Goal: Browse casually: Explore the website without a specific task or goal

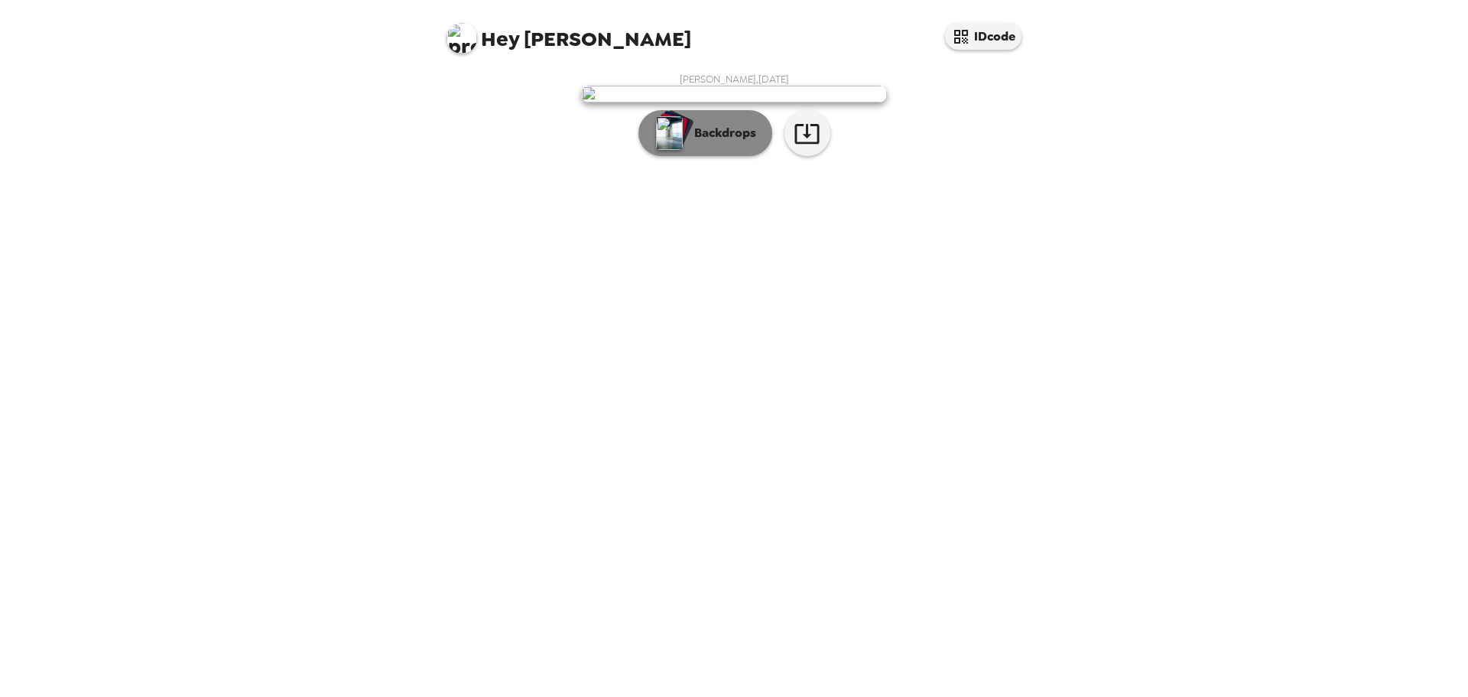
click at [723, 142] on p "Backdrops" at bounding box center [722, 133] width 70 height 18
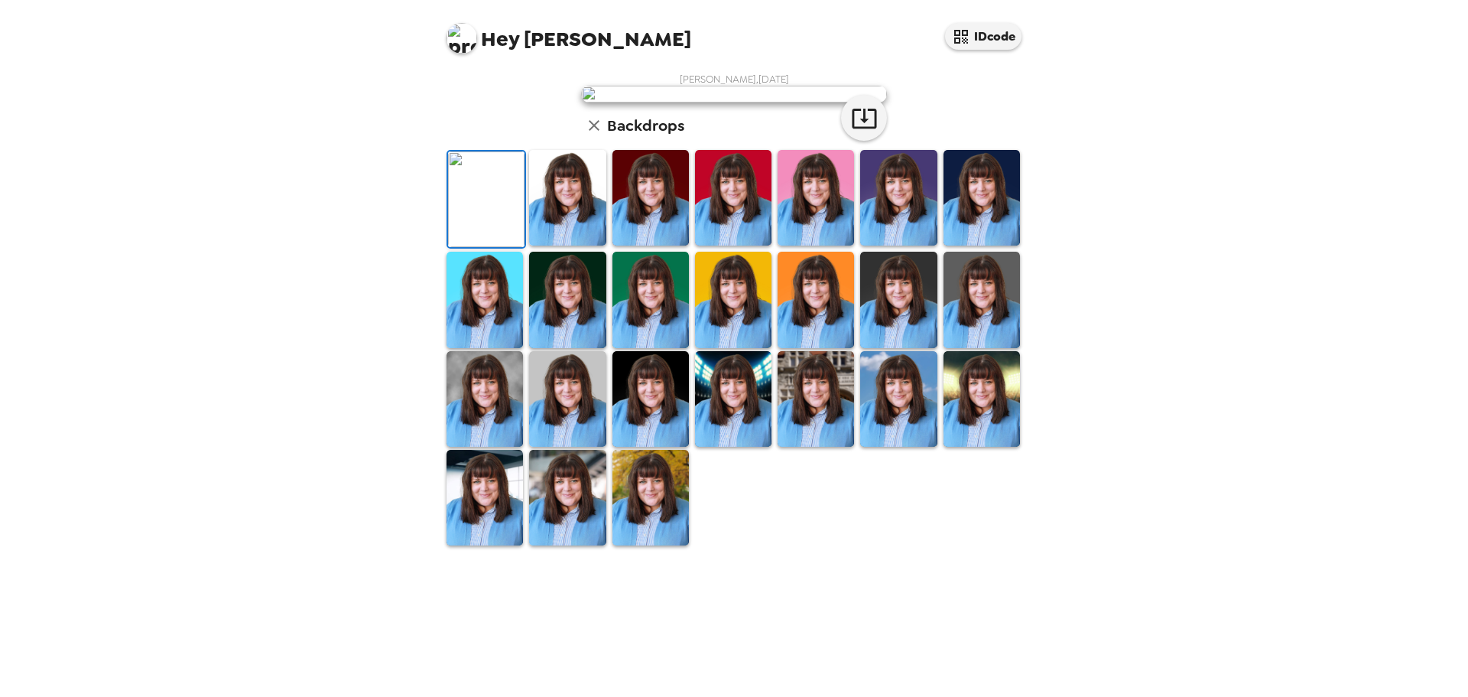
scroll to position [231, 0]
click at [545, 245] on img at bounding box center [567, 198] width 76 height 96
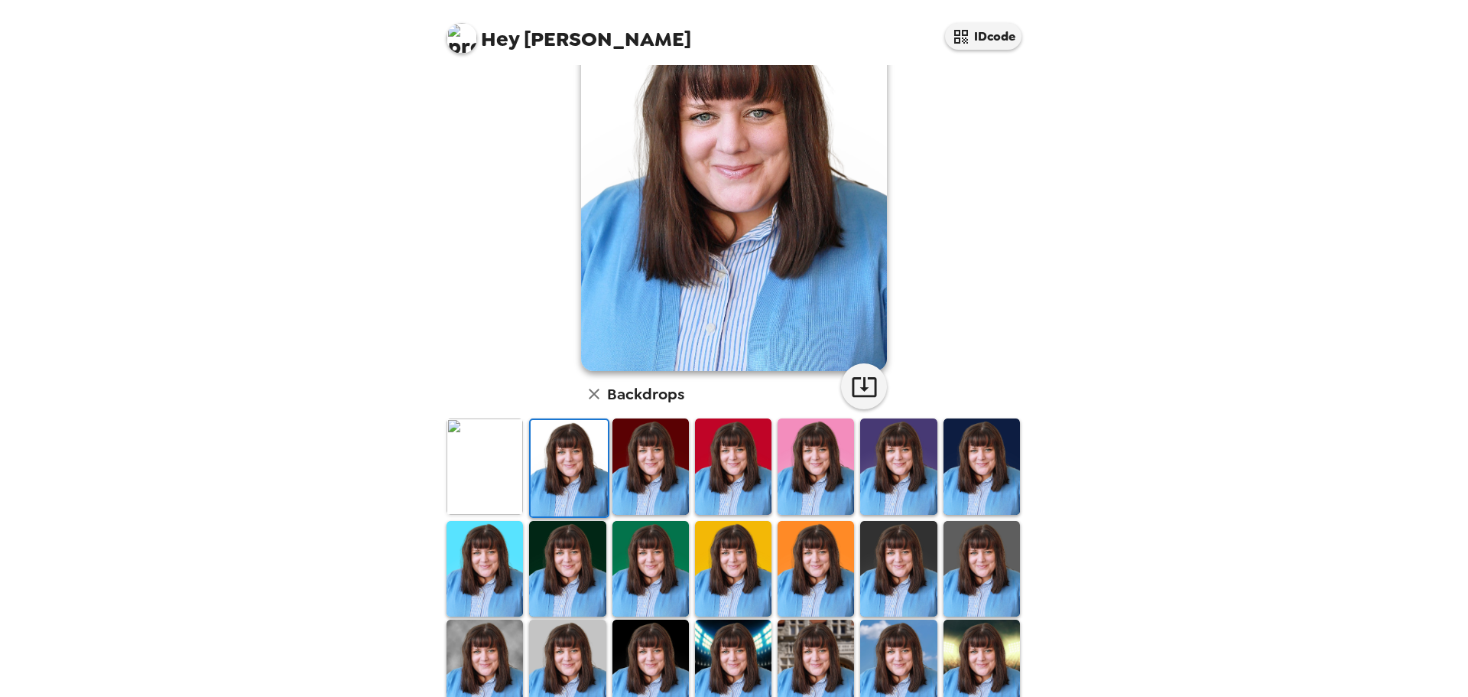
scroll to position [229, 0]
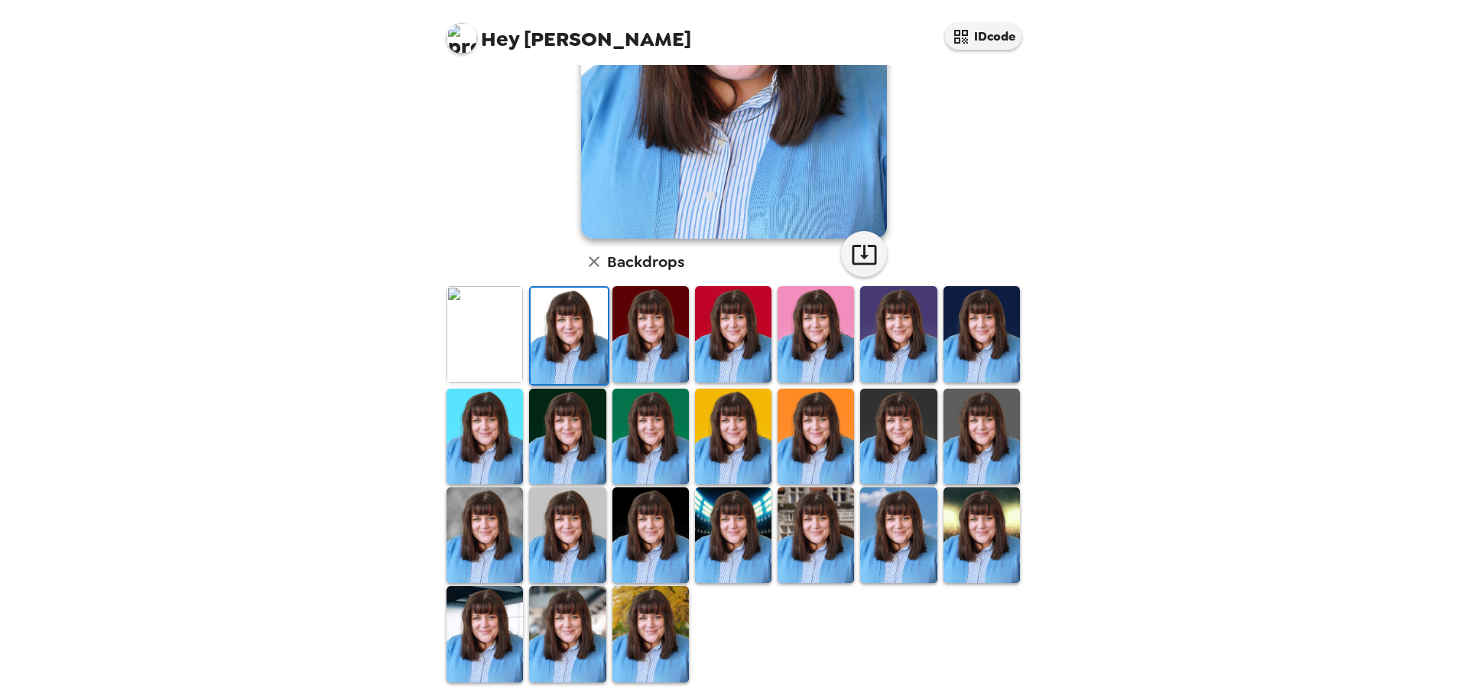
click at [626, 538] on img at bounding box center [650, 535] width 76 height 96
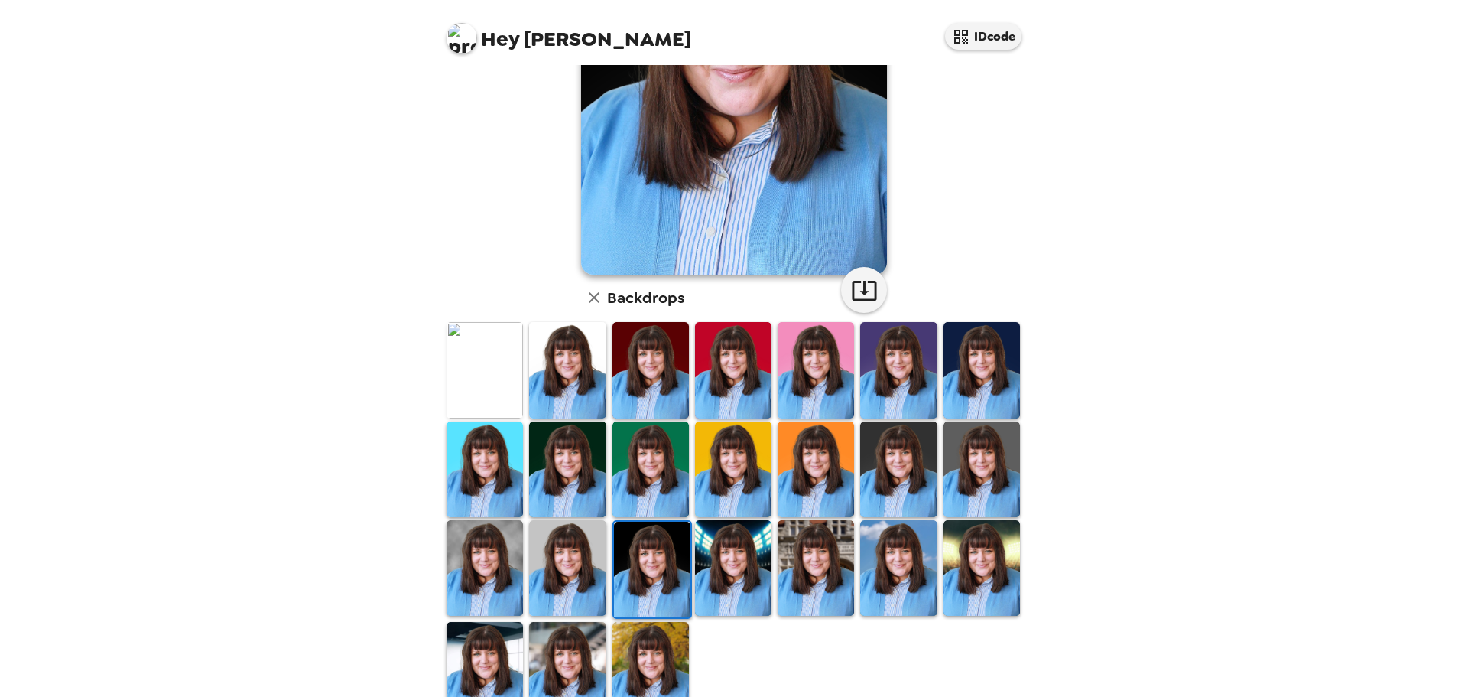
scroll to position [231, 0]
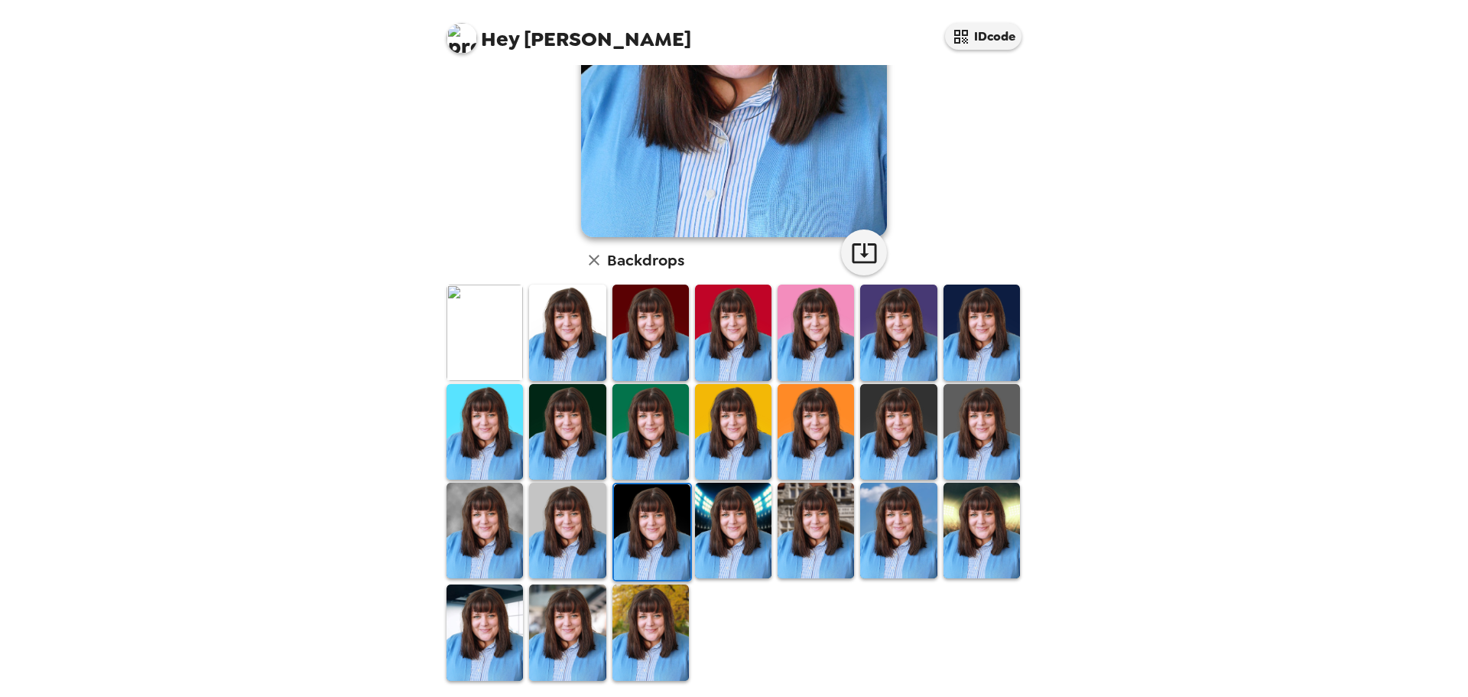
click at [574, 539] on img at bounding box center [567, 531] width 76 height 96
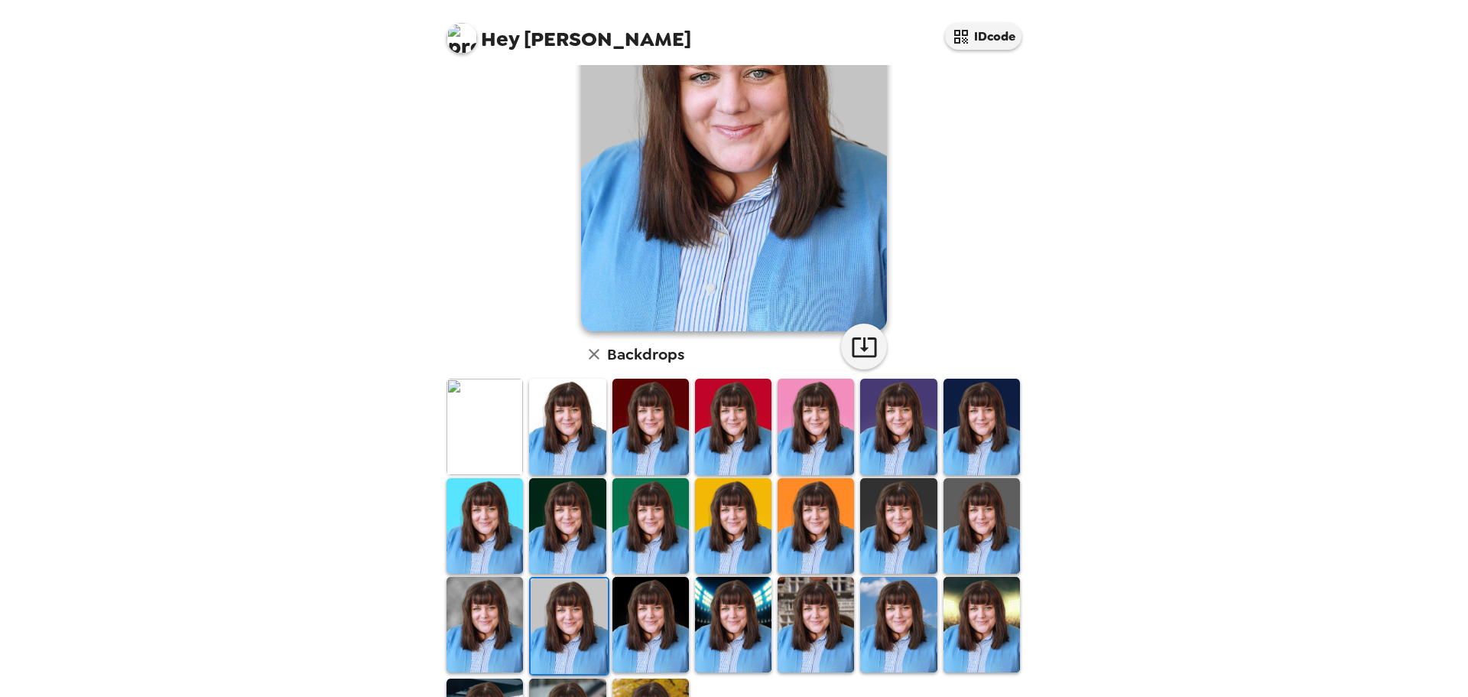
scroll to position [2, 0]
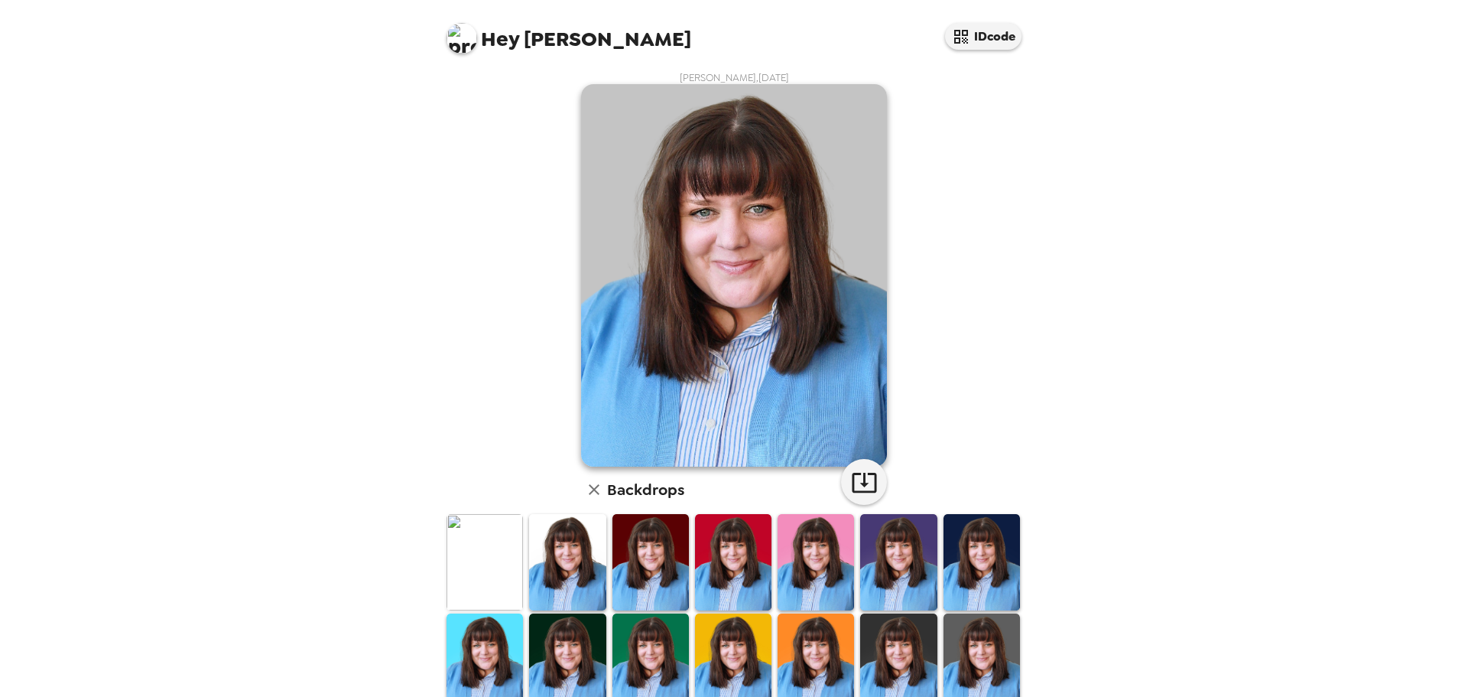
click at [462, 632] on img at bounding box center [485, 661] width 76 height 96
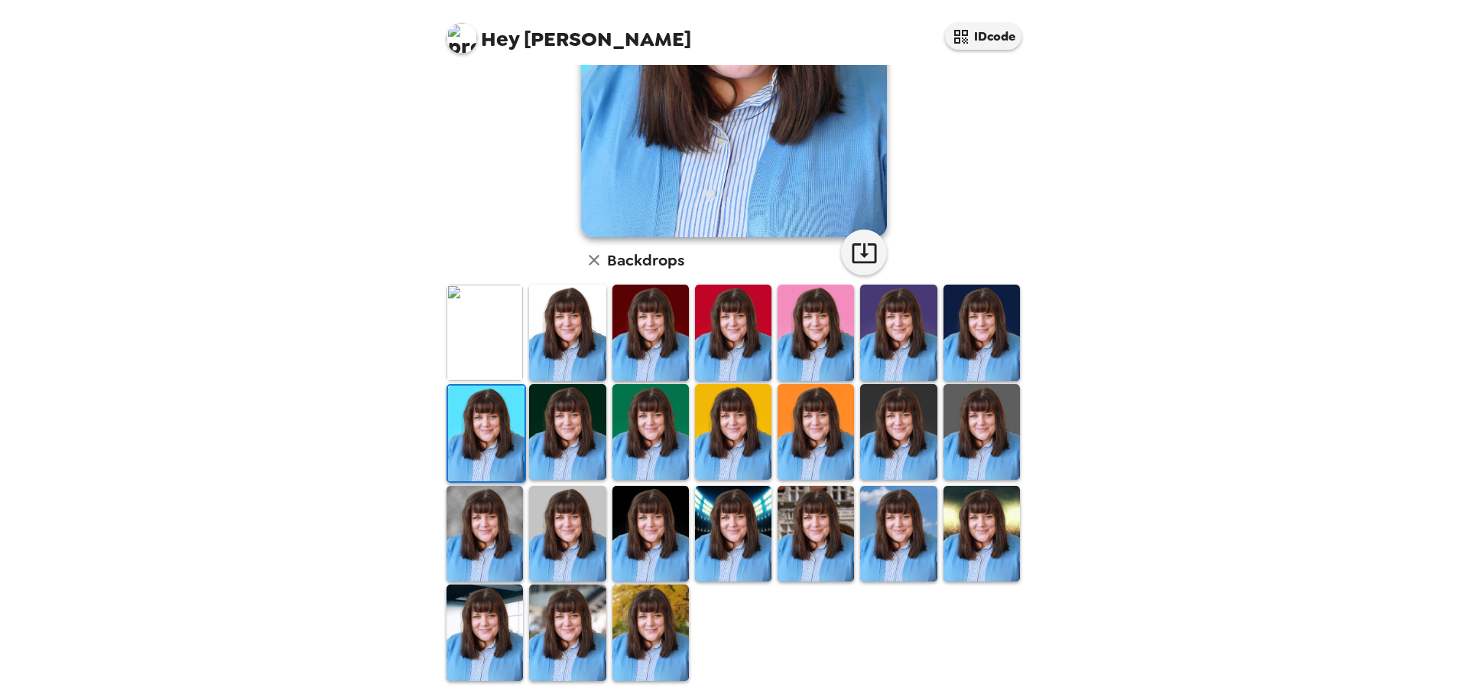
click at [479, 549] on img at bounding box center [485, 534] width 76 height 96
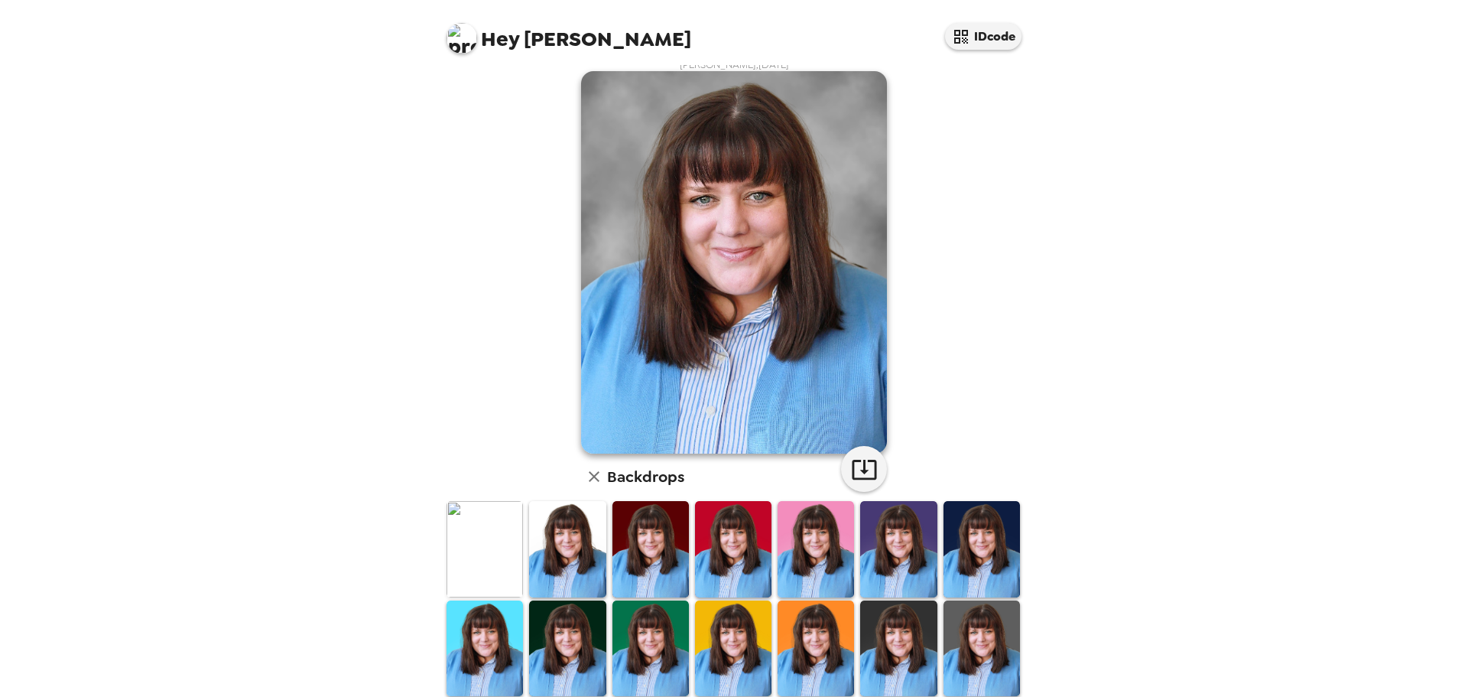
scroll to position [0, 0]
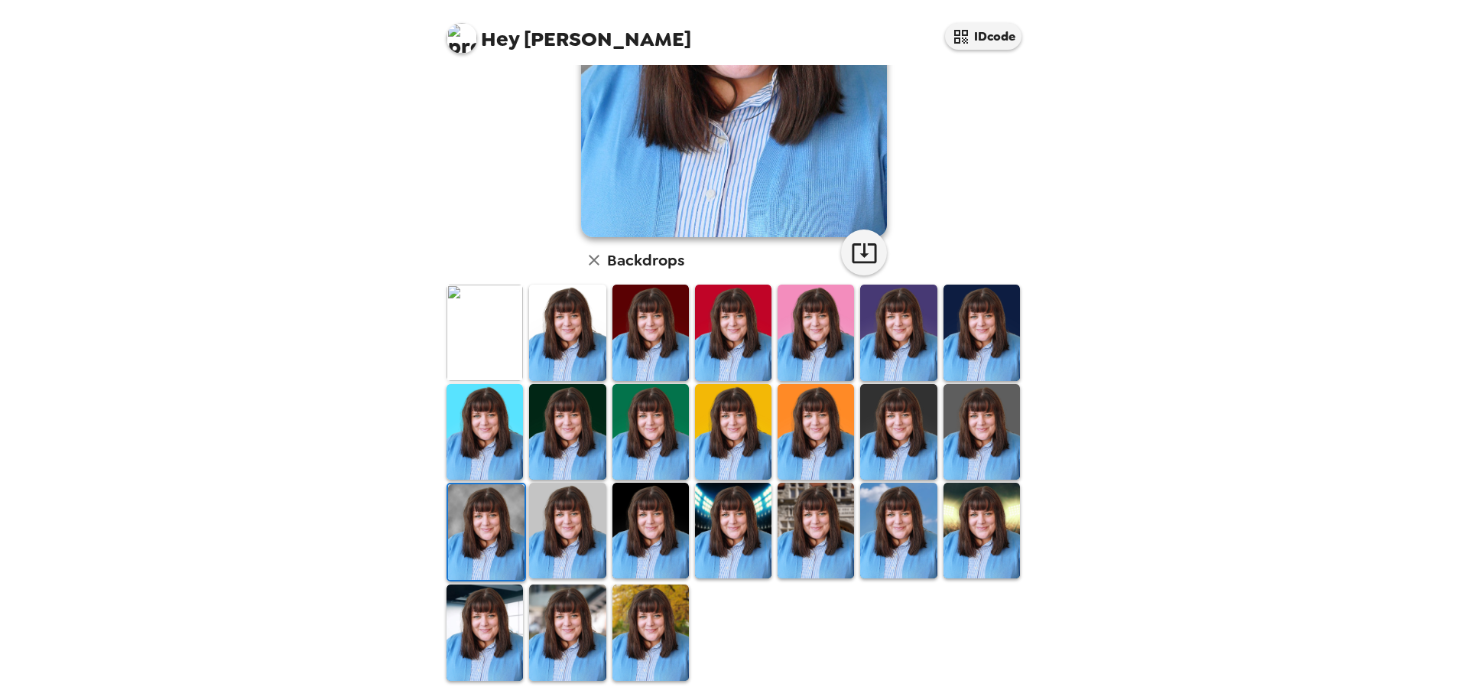
click at [490, 603] on img at bounding box center [485, 632] width 76 height 96
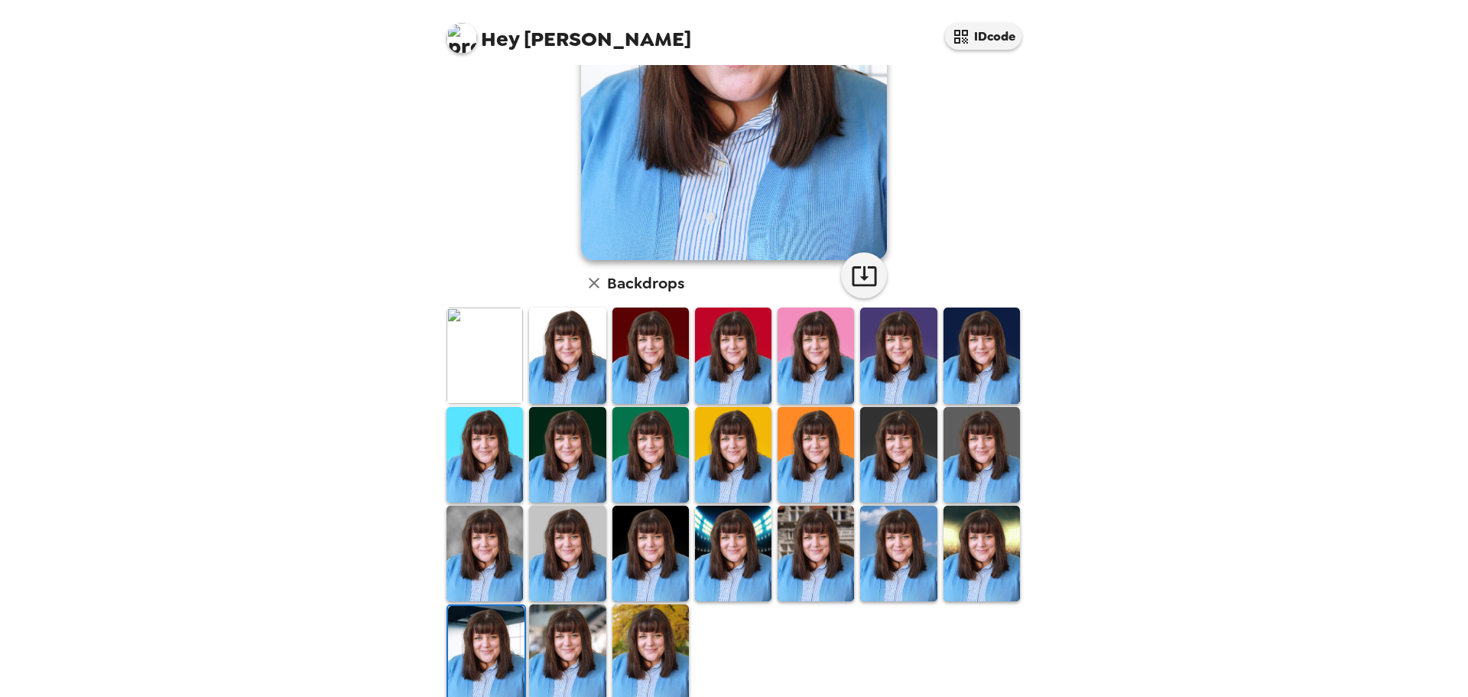
scroll to position [229, 0]
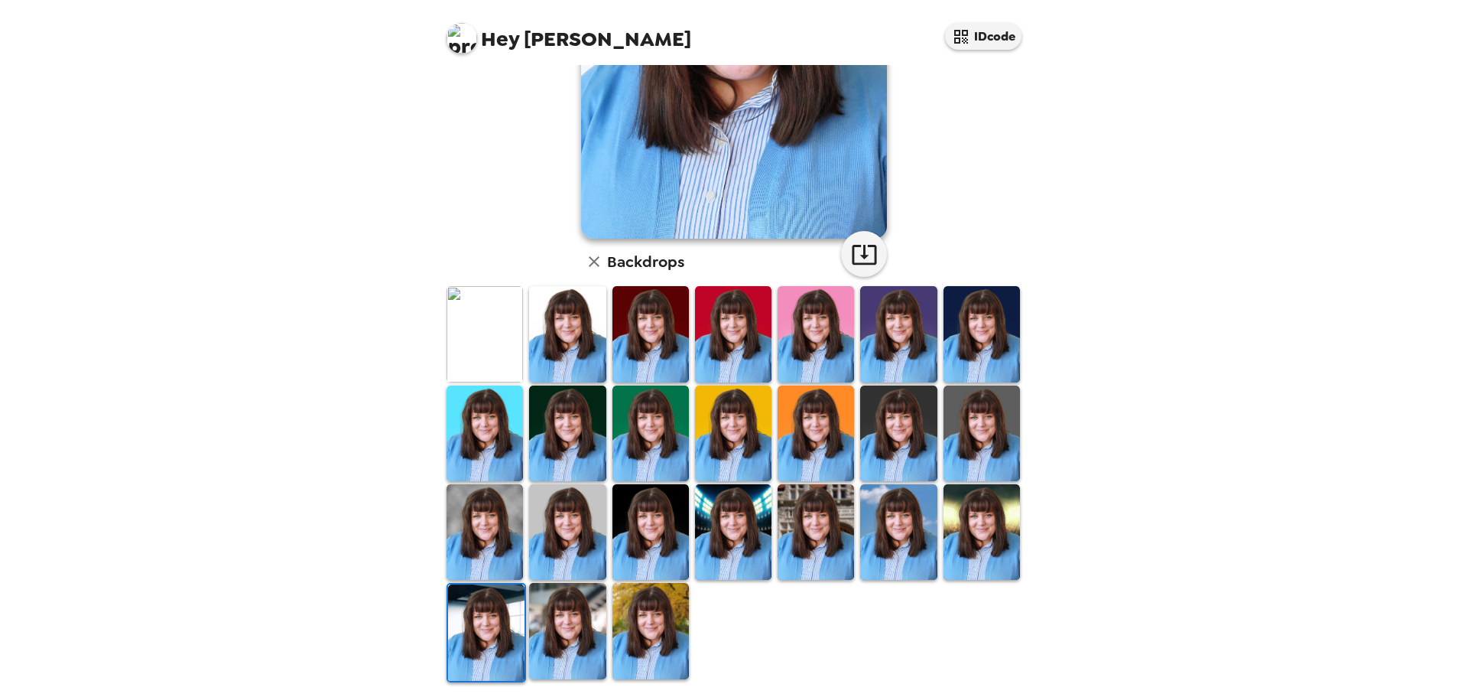
click at [915, 443] on img at bounding box center [898, 433] width 76 height 96
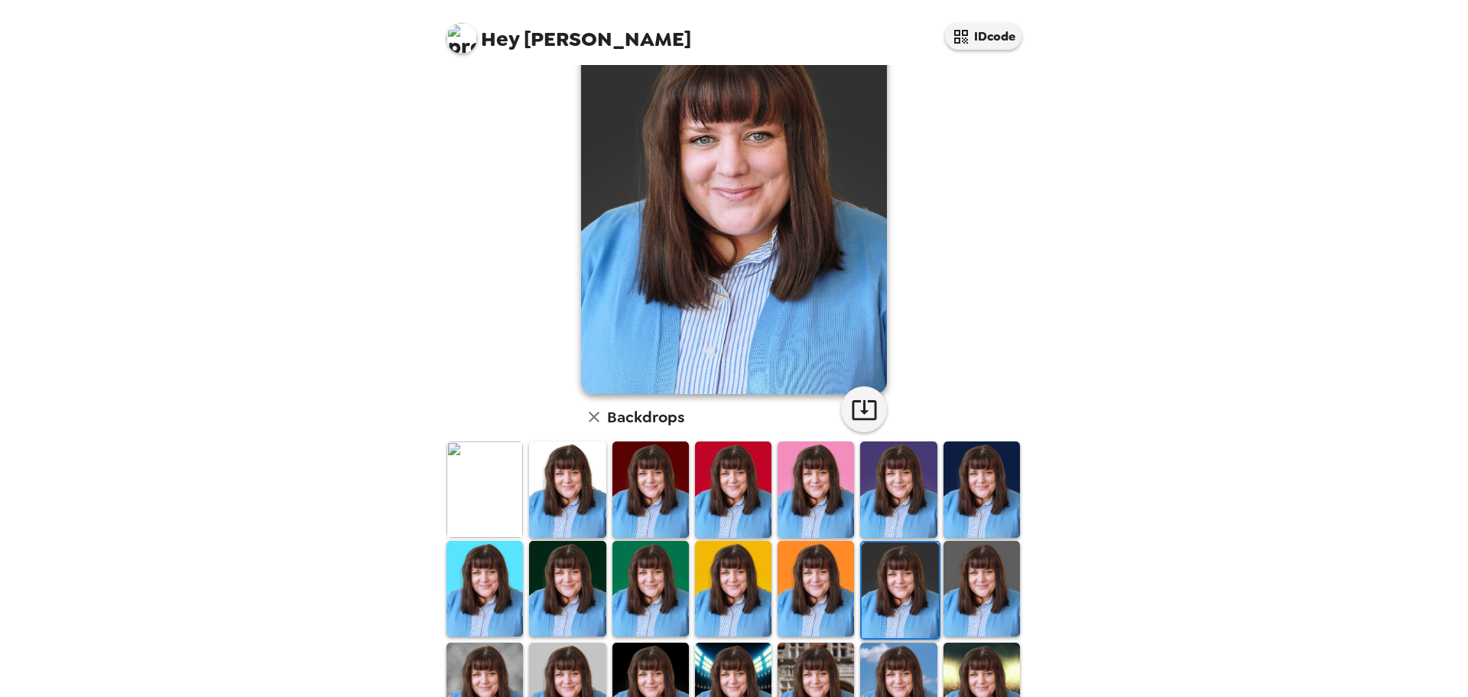
scroll to position [231, 0]
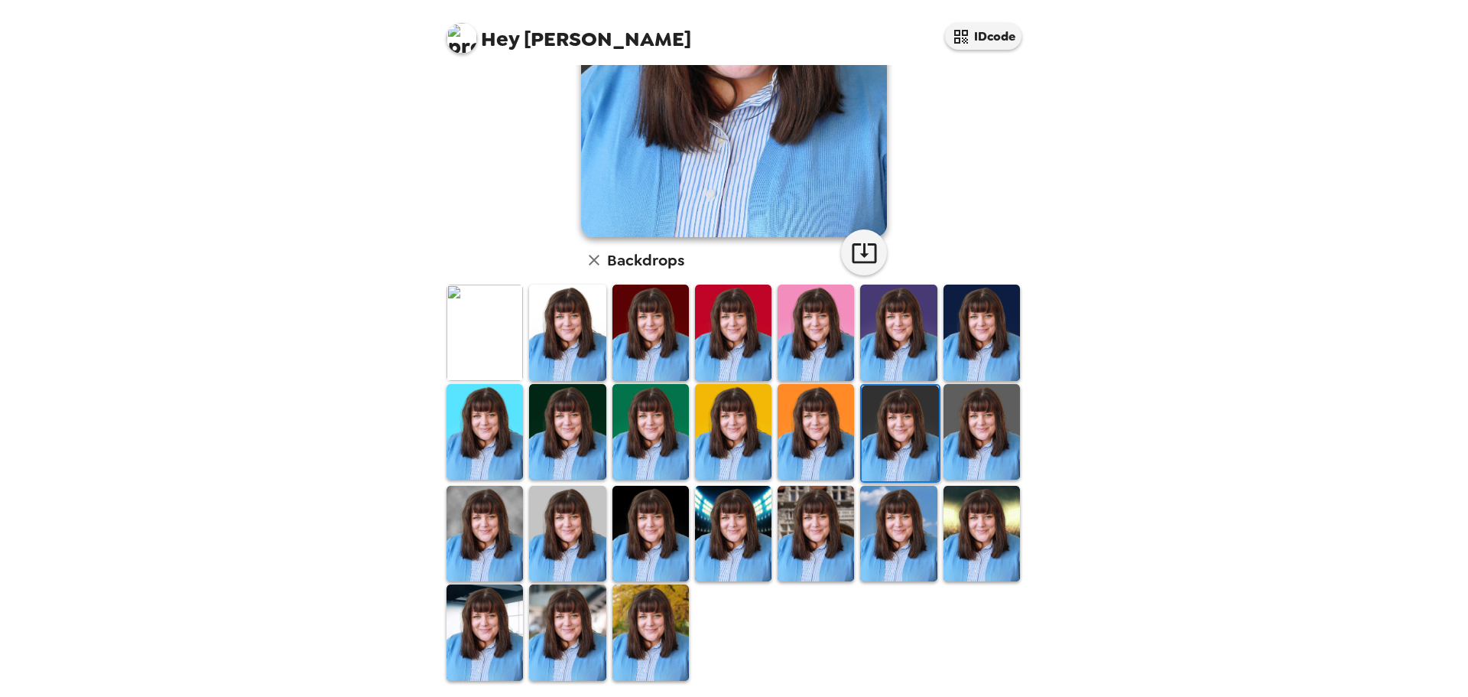
click at [817, 521] on img at bounding box center [816, 534] width 76 height 96
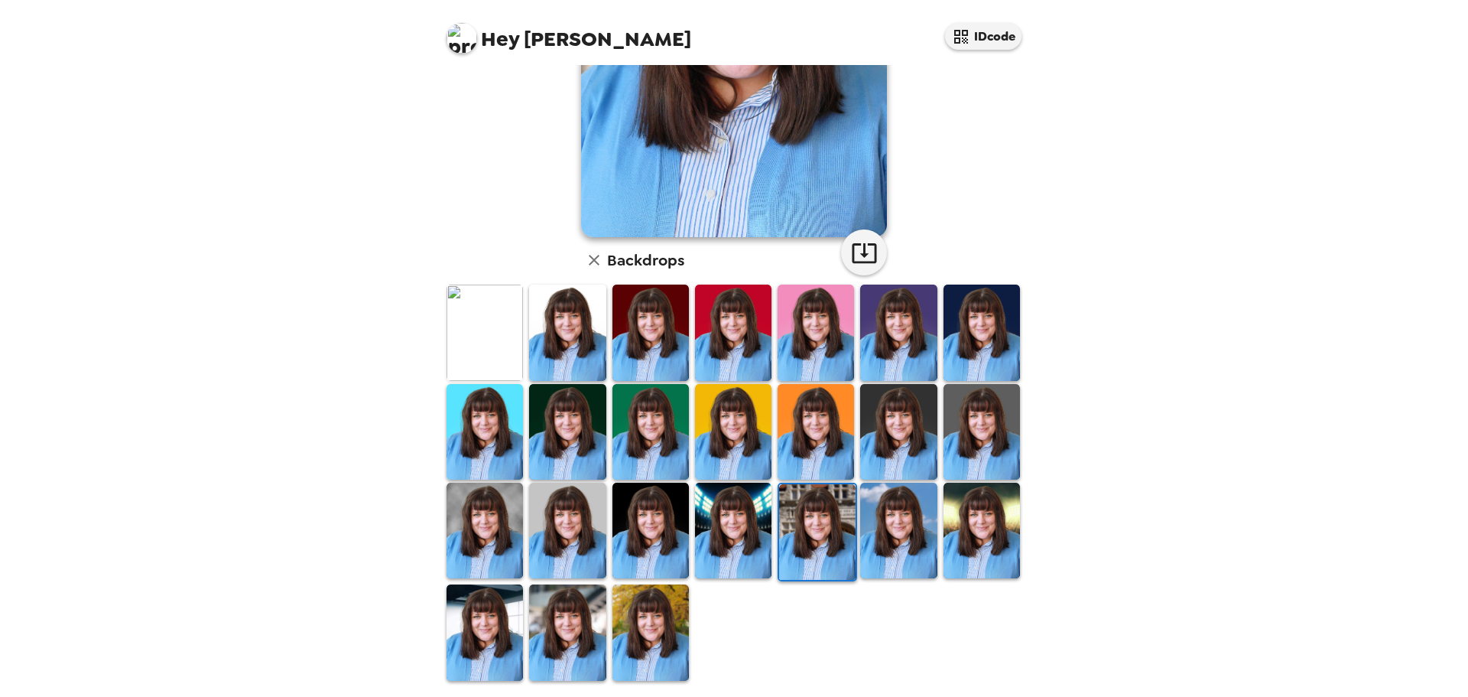
click at [917, 534] on img at bounding box center [898, 531] width 76 height 96
click at [635, 618] on img at bounding box center [650, 632] width 76 height 96
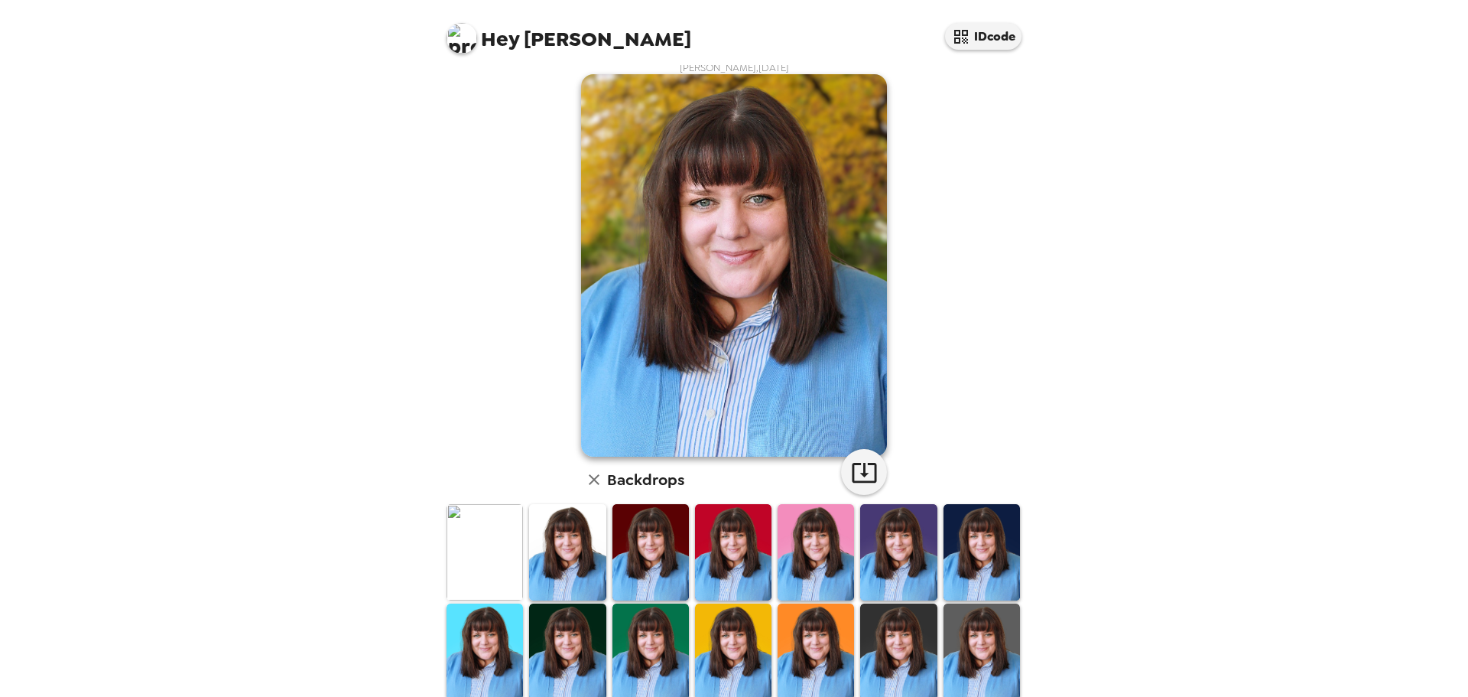
scroll to position [0, 0]
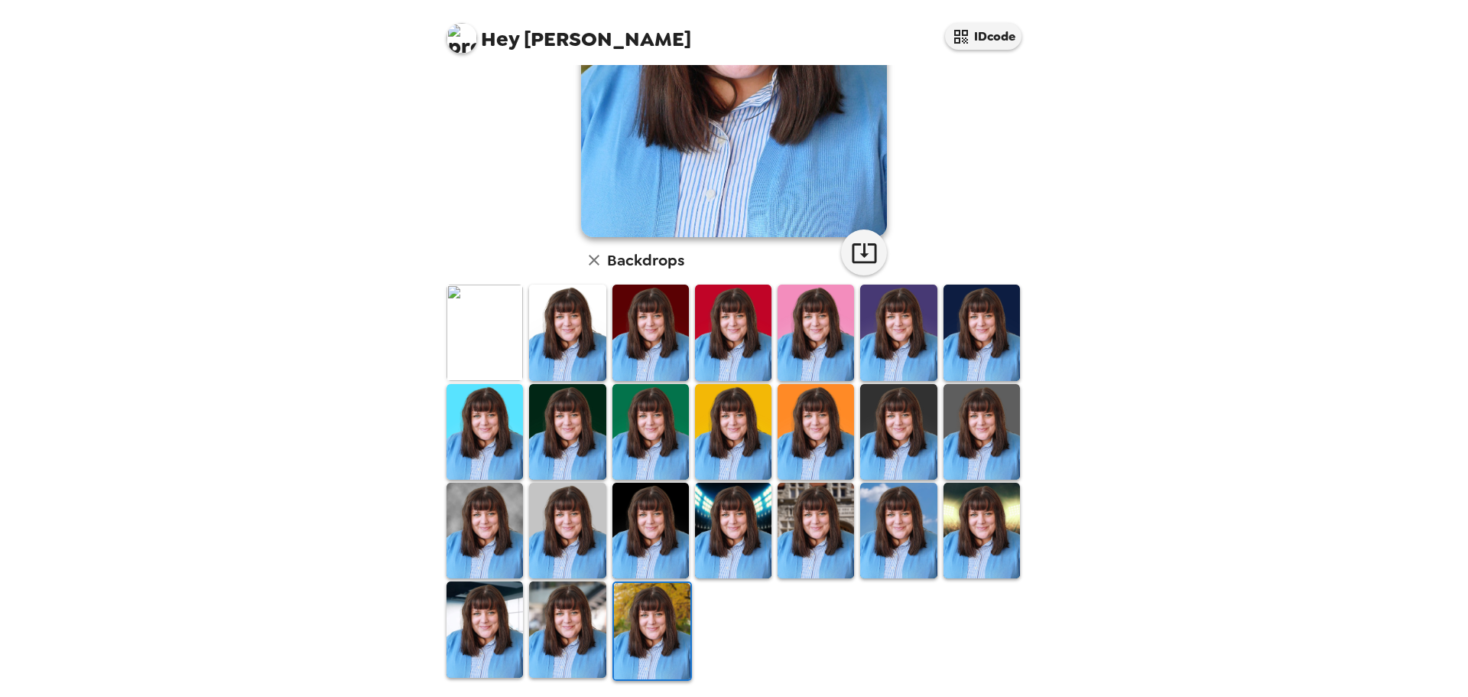
click at [596, 627] on img at bounding box center [567, 629] width 76 height 96
click at [502, 599] on img at bounding box center [485, 629] width 76 height 96
